Goal: Task Accomplishment & Management: Use online tool/utility

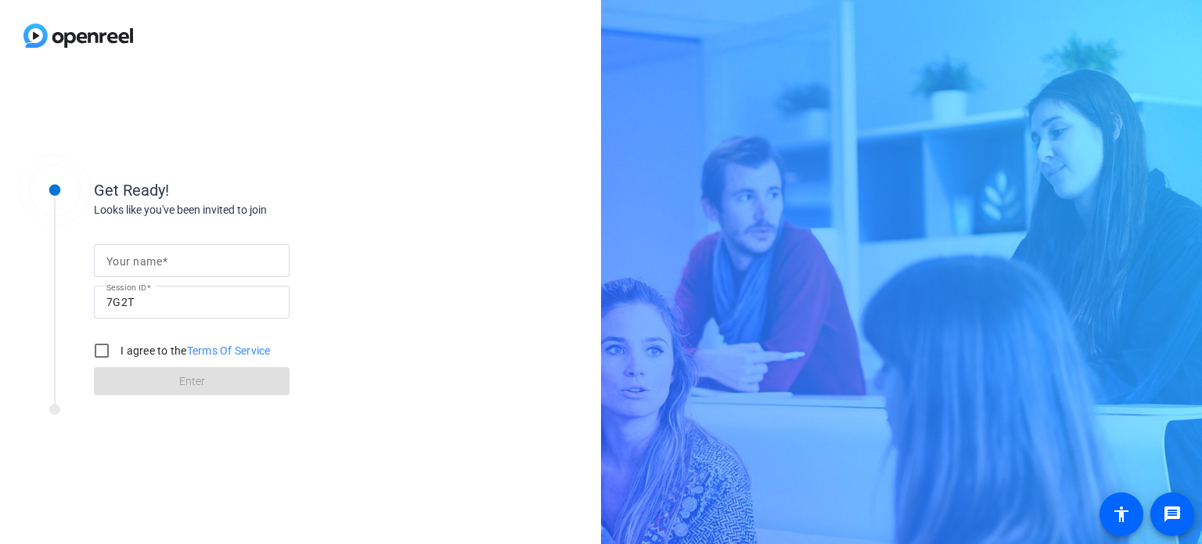
click at [139, 255] on mat-label "Your name" at bounding box center [134, 261] width 56 height 13
click at [139, 254] on input "Your name" at bounding box center [191, 260] width 171 height 19
drag, startPoint x: 216, startPoint y: 248, endPoint x: 175, endPoint y: 258, distance: 41.9
click at [175, 258] on input "Your name" at bounding box center [191, 260] width 171 height 19
type input "[US_STATE][PERSON_NAME]"
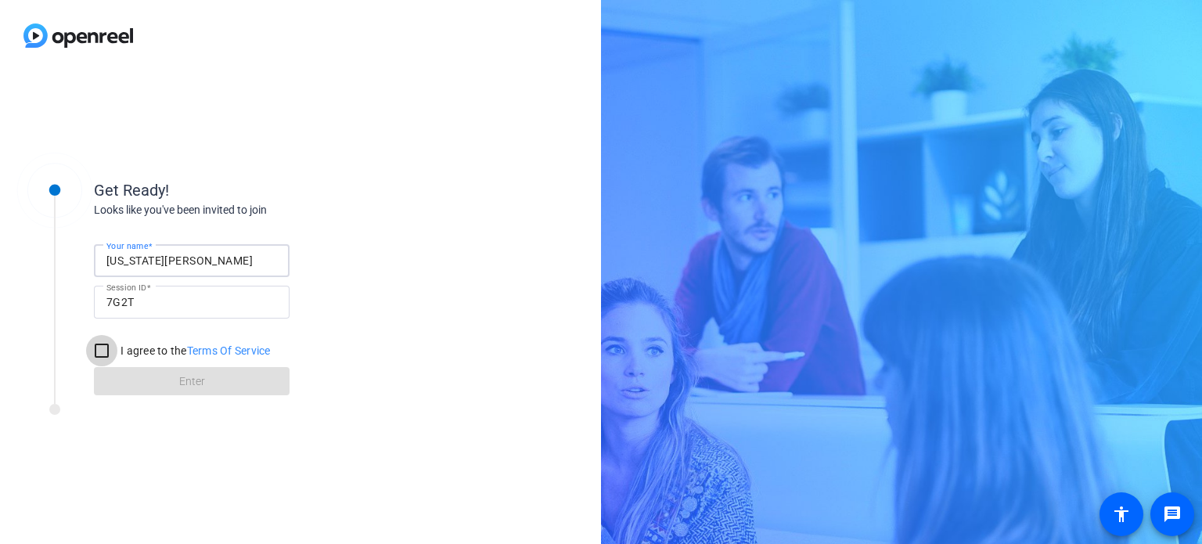
click at [106, 346] on input "I agree to the Terms Of Service" at bounding box center [101, 350] width 31 height 31
checkbox input "true"
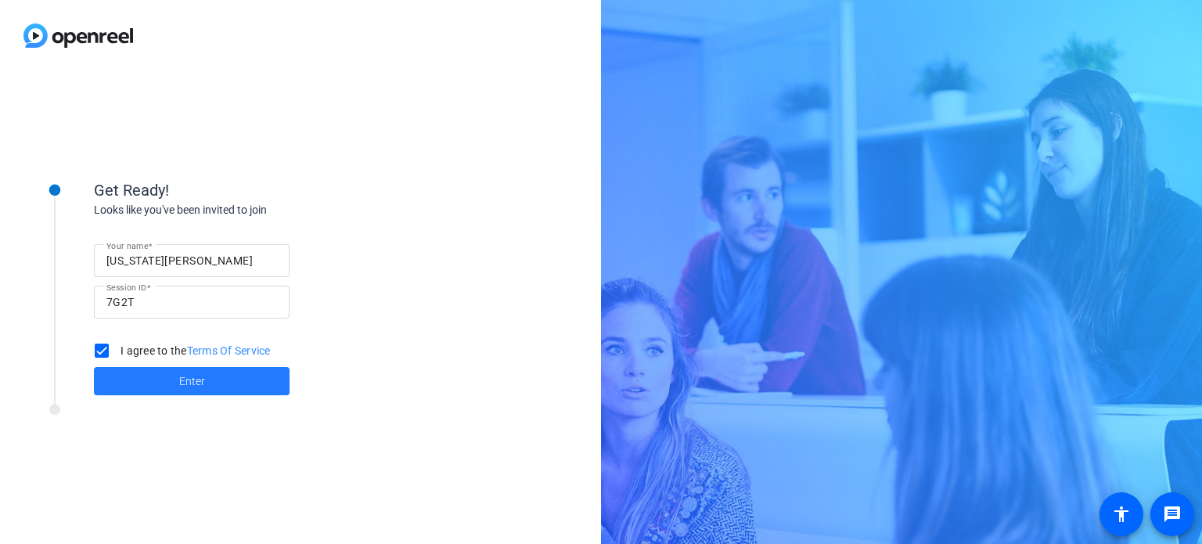
click at [175, 374] on span at bounding box center [192, 381] width 196 height 38
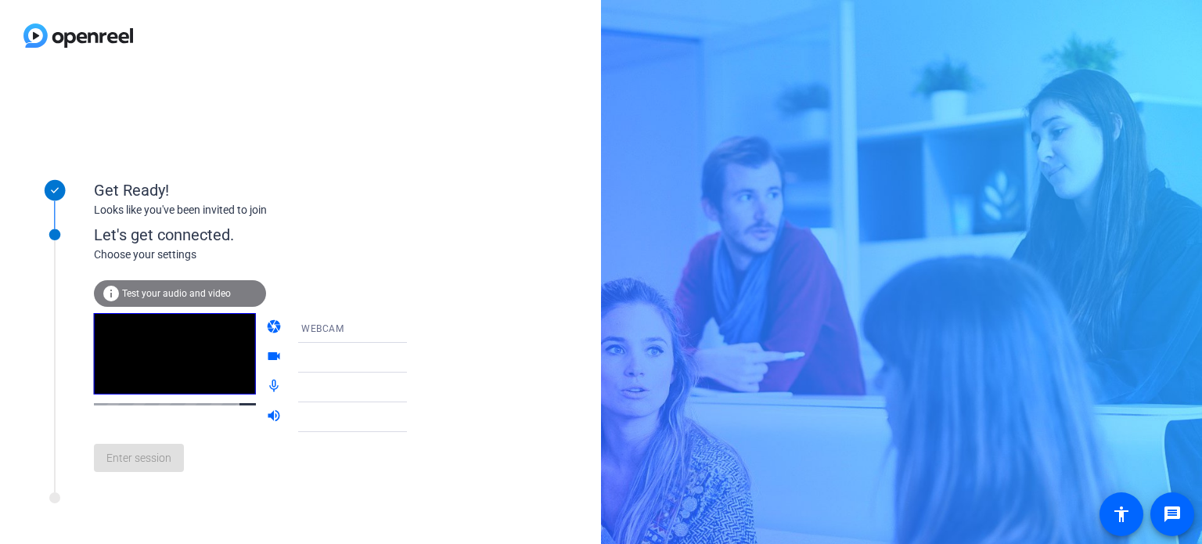
click at [332, 336] on div "WEBCAM" at bounding box center [359, 328] width 117 height 20
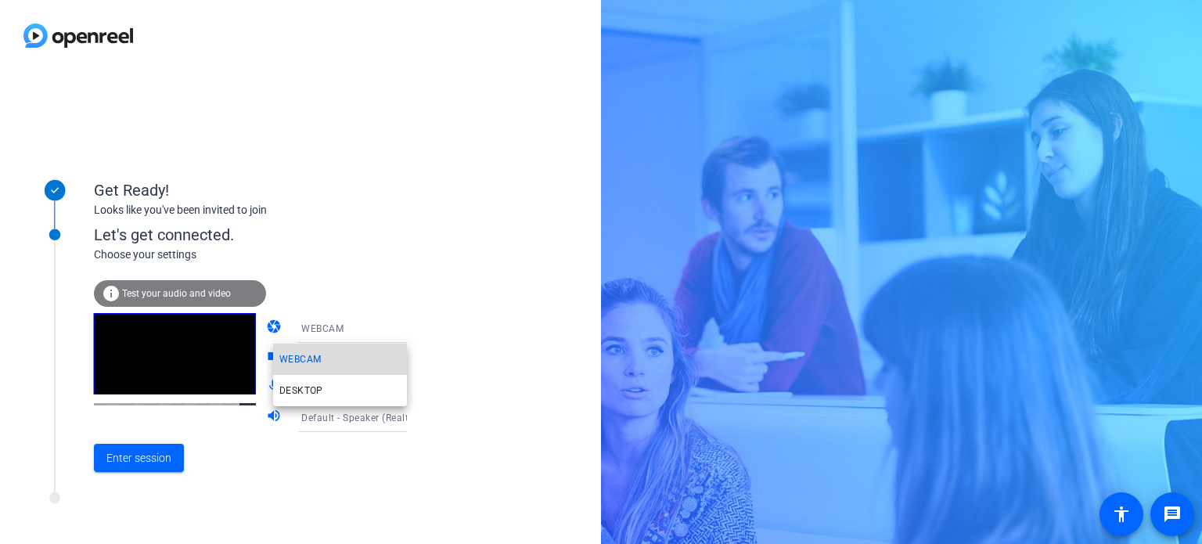
click at [327, 363] on mat-option "WEBCAM" at bounding box center [340, 358] width 134 height 31
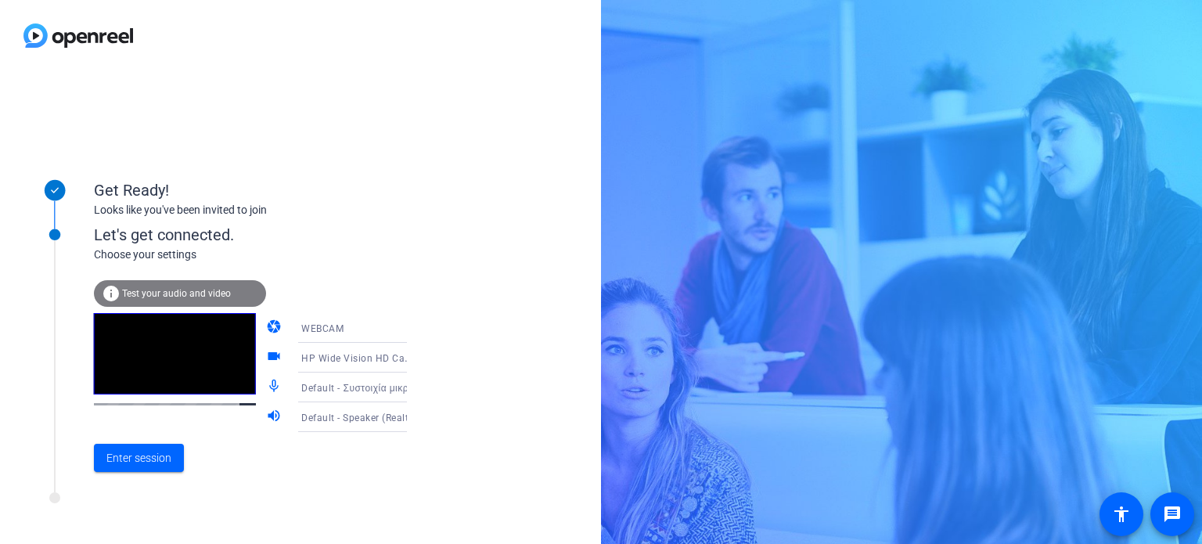
click at [188, 285] on div "info Test your audio and video" at bounding box center [180, 293] width 172 height 27
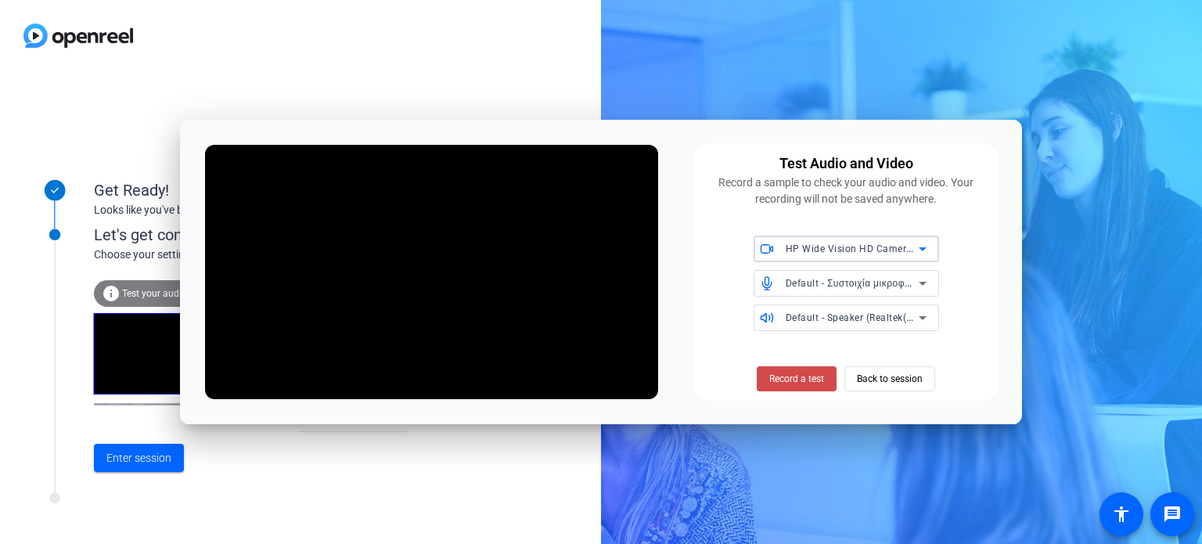
click at [818, 376] on span "Record a test" at bounding box center [796, 379] width 55 height 14
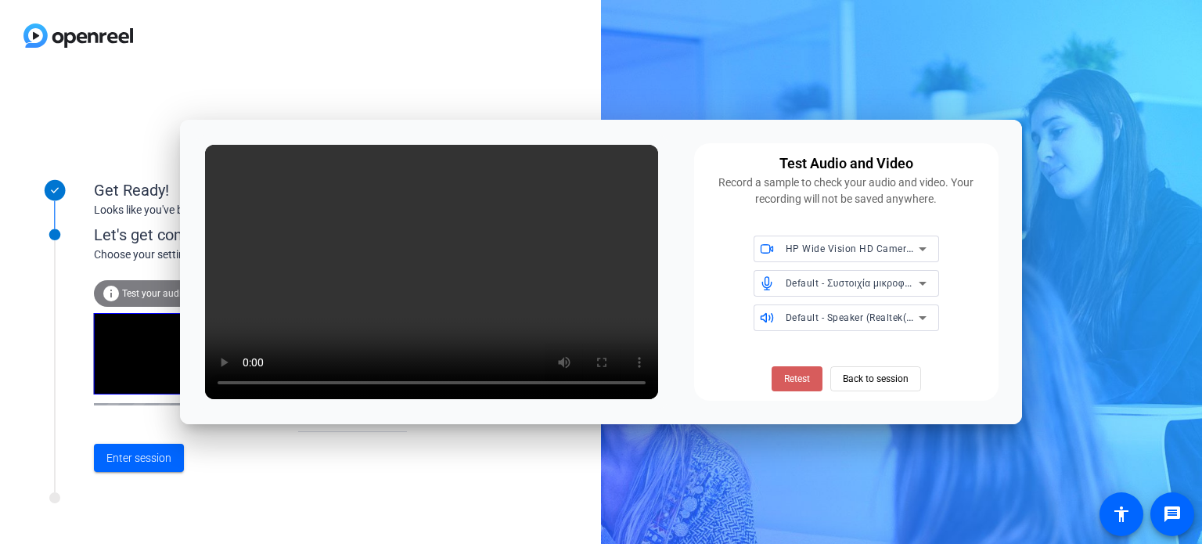
click at [804, 378] on span "Retest" at bounding box center [797, 379] width 26 height 14
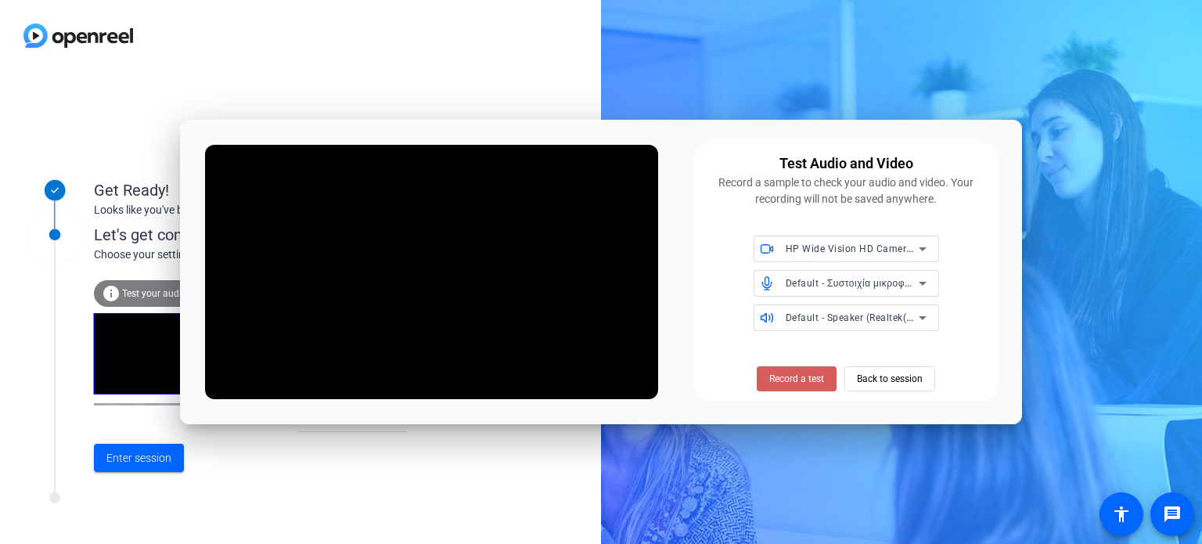
click at [804, 378] on span "Record a test" at bounding box center [796, 379] width 55 height 14
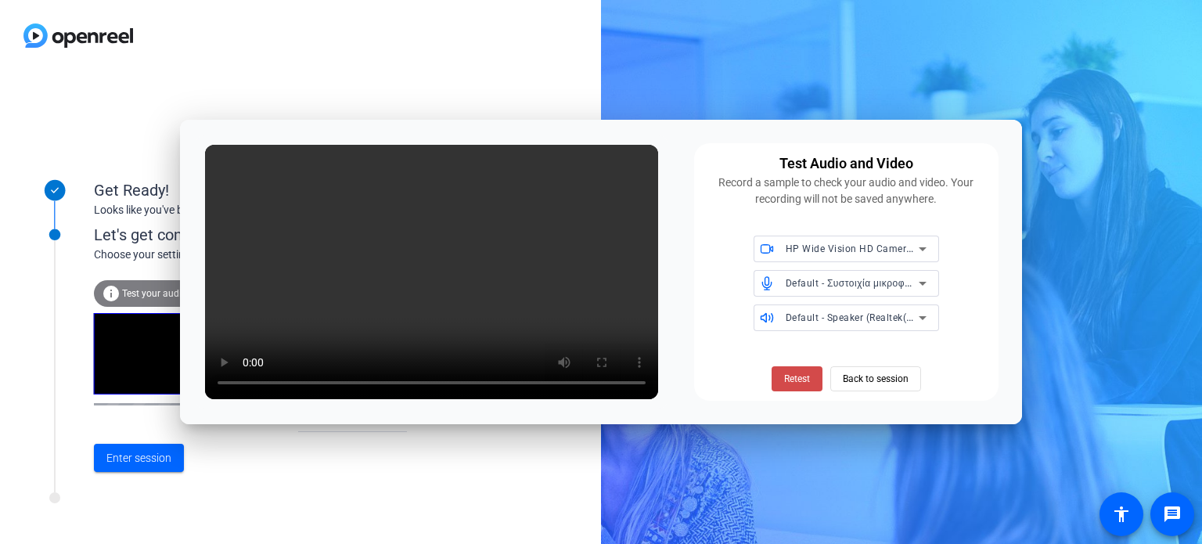
click at [799, 379] on span "Retest" at bounding box center [797, 379] width 26 height 14
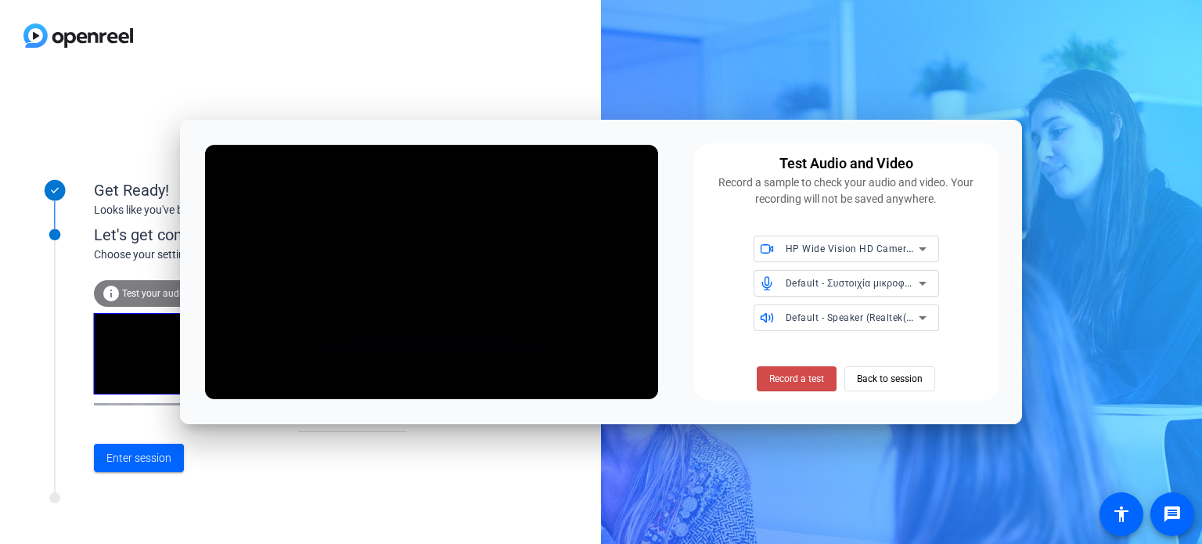
click at [801, 387] on span at bounding box center [797, 379] width 80 height 38
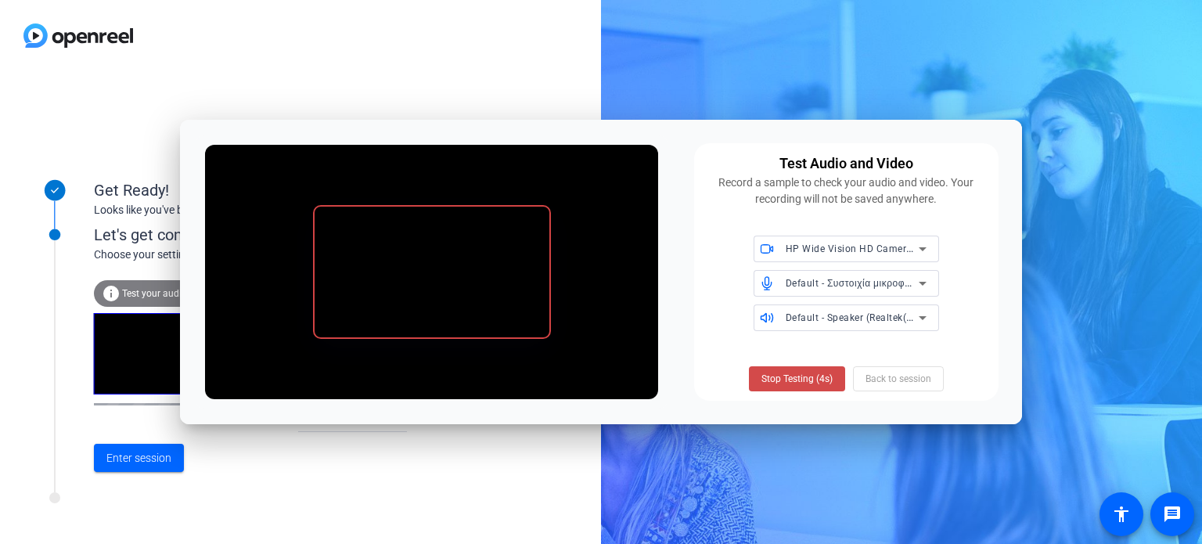
click at [801, 379] on span "Stop Testing (4s)" at bounding box center [796, 379] width 71 height 14
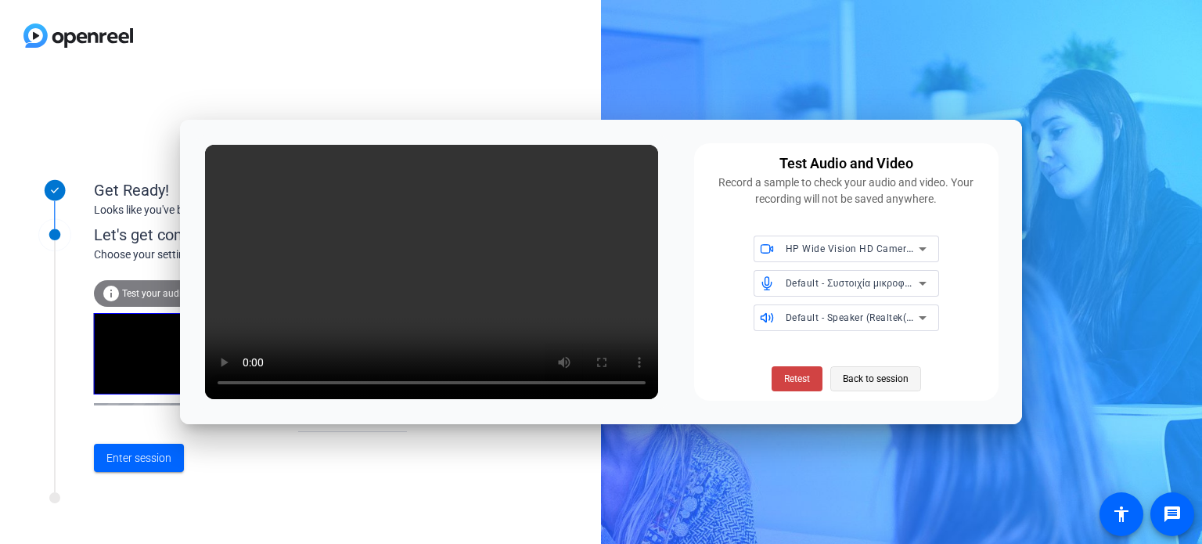
click at [850, 381] on span "Back to session" at bounding box center [876, 379] width 66 height 30
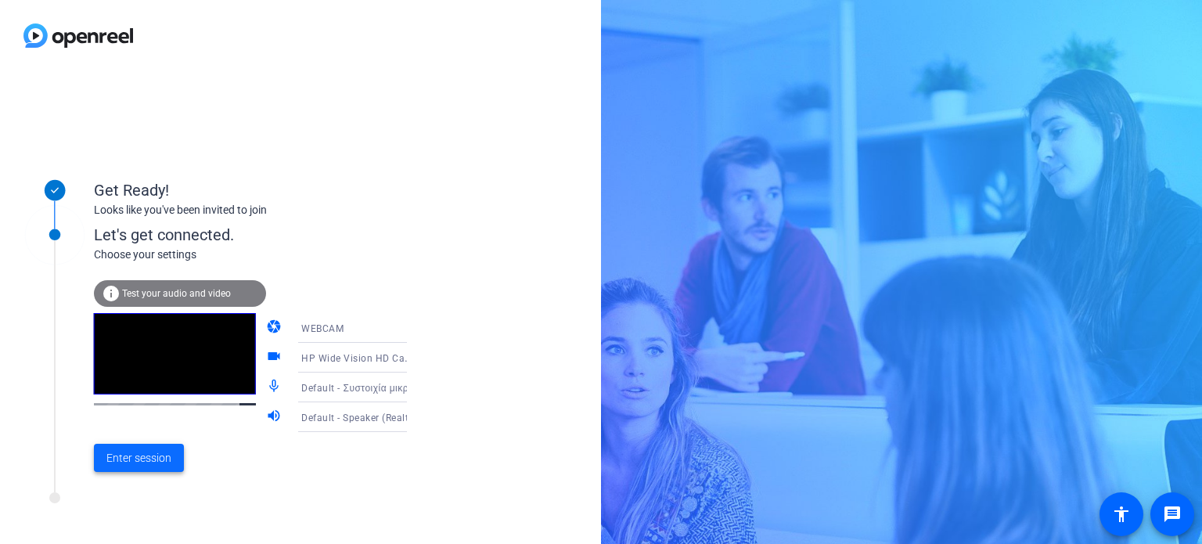
click at [124, 461] on span "Enter session" at bounding box center [138, 458] width 65 height 16
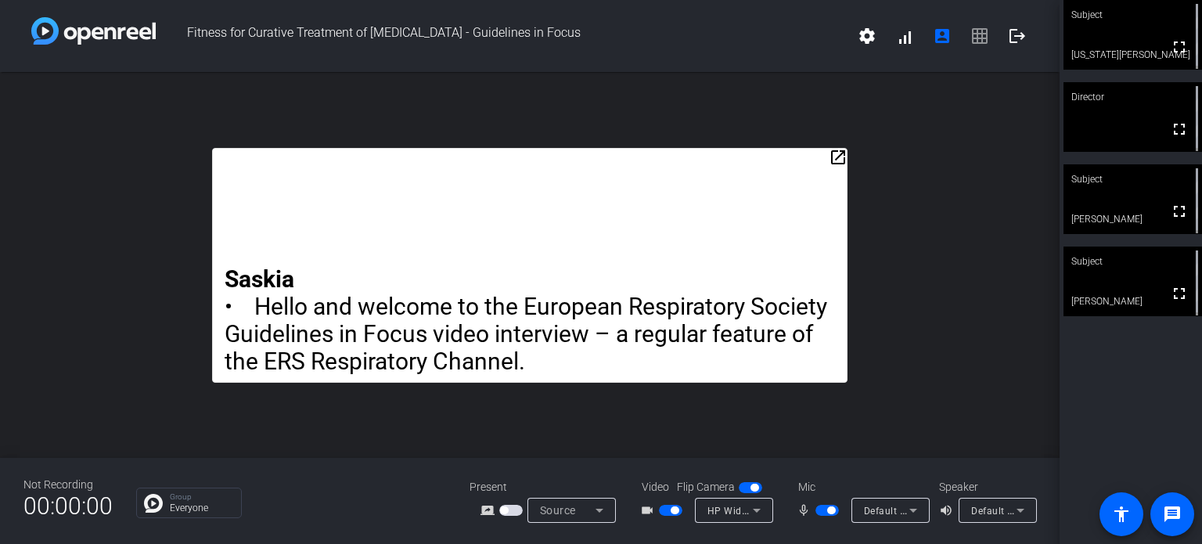
click at [997, 417] on div "open_in_new Saskia • Hello and welcome to the European Respiratory Society Guid…" at bounding box center [529, 265] width 1059 height 386
click at [840, 153] on mat-icon "open_in_new" at bounding box center [838, 157] width 19 height 19
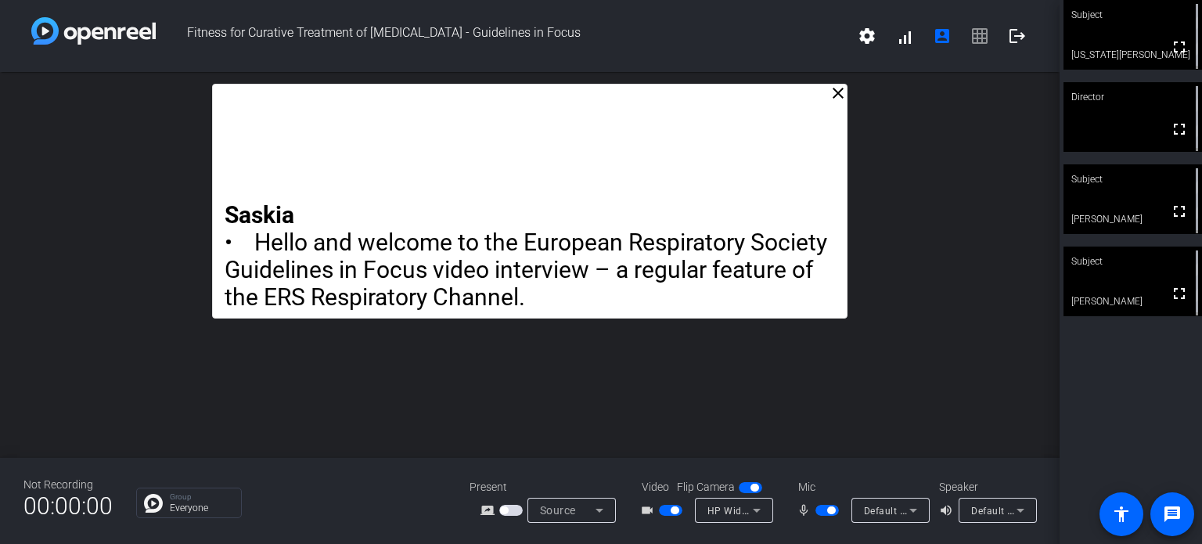
click at [976, 408] on div "close Saskia • Hello and welcome to the European Respiratory Society Guidelines…" at bounding box center [529, 265] width 1059 height 386
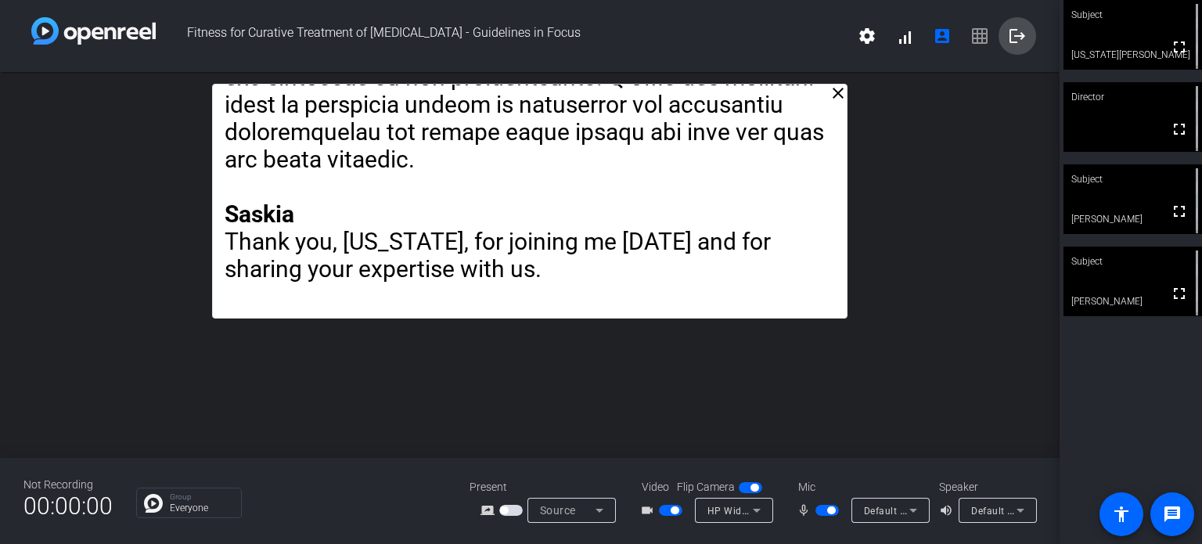
click at [1009, 17] on span at bounding box center [1017, 36] width 38 height 38
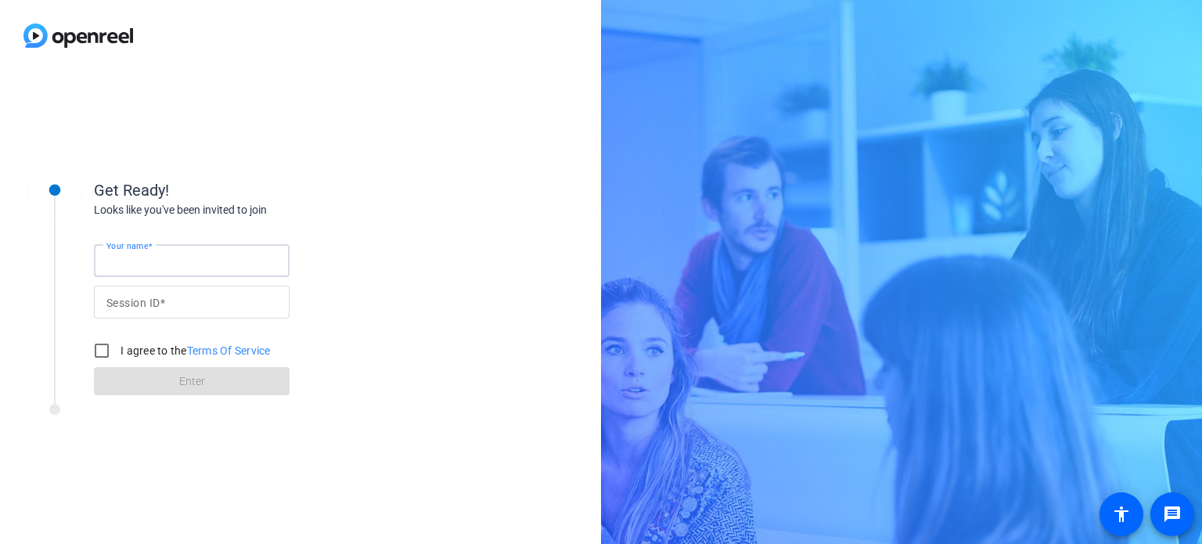
click at [171, 257] on input "Your name" at bounding box center [191, 260] width 171 height 19
type input "[US_STATE][PERSON_NAME]"
click at [164, 305] on span at bounding box center [162, 303] width 5 height 13
click at [164, 305] on input "Session ID" at bounding box center [191, 302] width 171 height 19
click at [171, 300] on input "Session ID" at bounding box center [191, 302] width 171 height 19
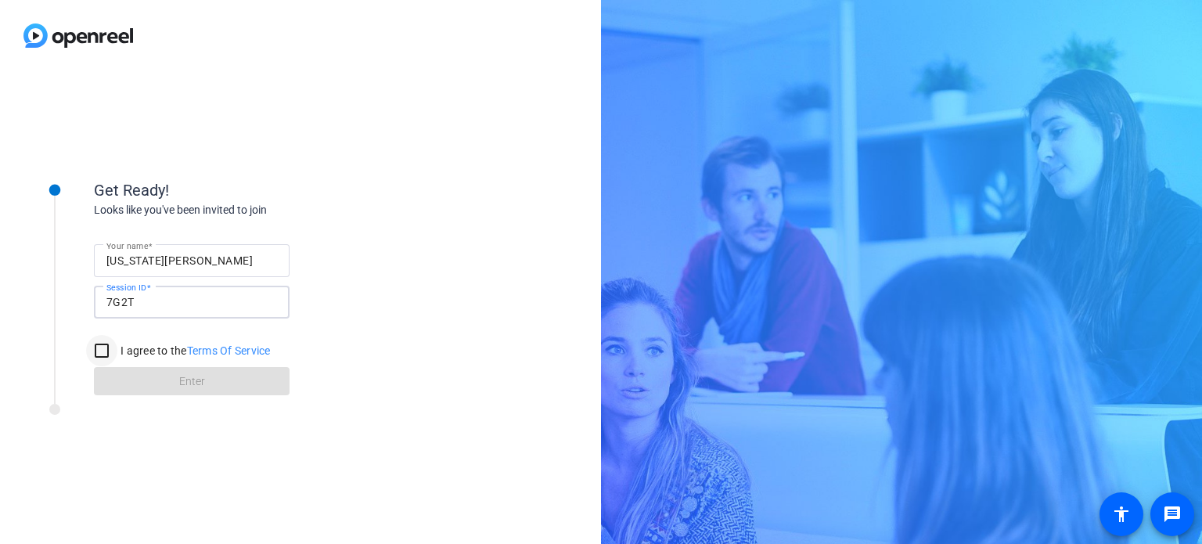
type input "7G2T"
click at [100, 349] on input "I agree to the Terms Of Service" at bounding box center [101, 350] width 31 height 31
checkbox input "true"
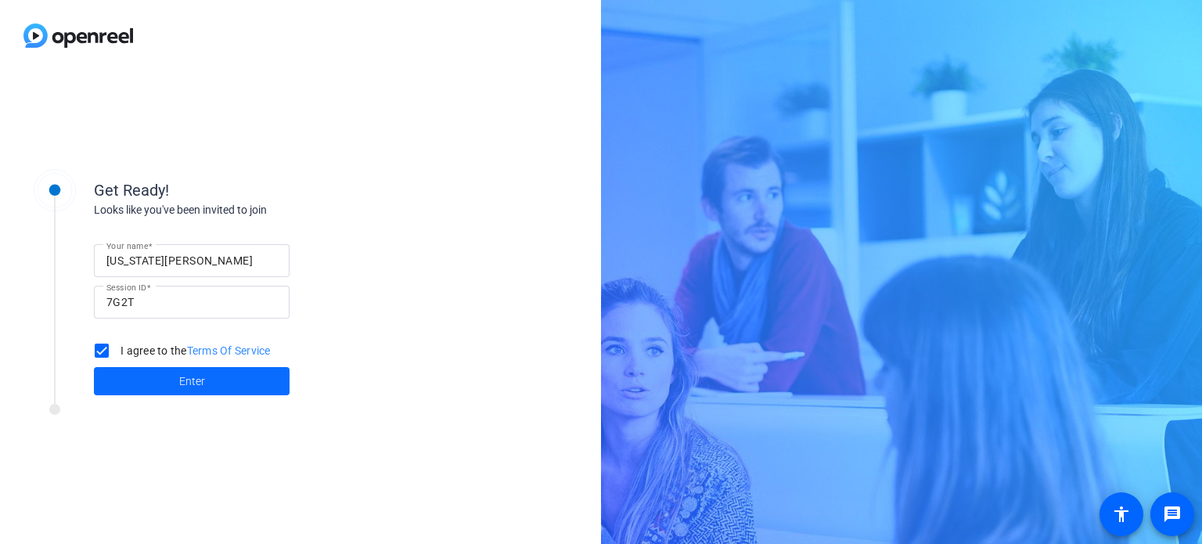
click at [156, 369] on span at bounding box center [192, 381] width 196 height 38
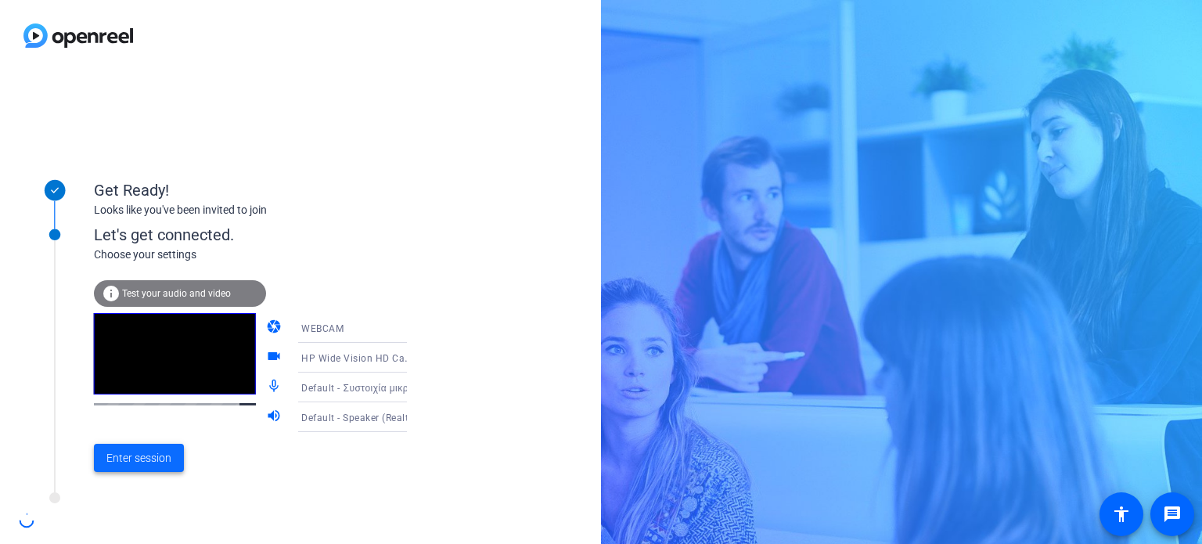
click at [138, 459] on span "Enter session" at bounding box center [138, 458] width 65 height 16
